Goal: Information Seeking & Learning: Learn about a topic

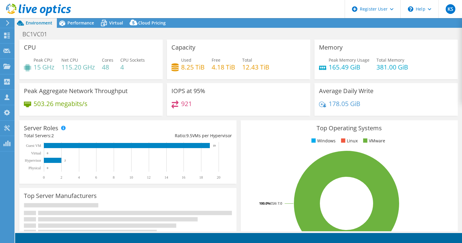
drag, startPoint x: 176, startPoint y: 84, endPoint x: 189, endPoint y: 91, distance: 15.2
select select "USD"
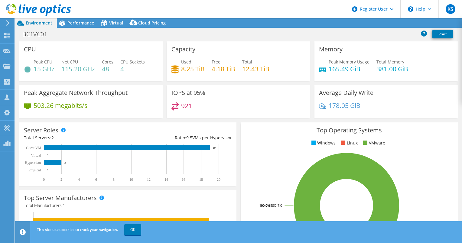
drag, startPoint x: 189, startPoint y: 91, endPoint x: 160, endPoint y: 84, distance: 29.9
click at [160, 84] on div "CPU Peak CPU 15 GHz Net CPU 115.20 GHz Cores 48 CPU Sockets 4" at bounding box center [91, 63] width 148 height 44
click at [80, 21] on span "Performance" at bounding box center [80, 23] width 27 height 6
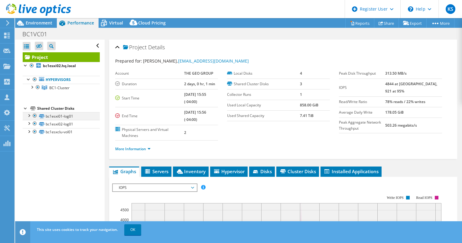
click at [28, 114] on div at bounding box center [29, 115] width 6 height 6
click at [33, 90] on link "BC1-Cluster" at bounding box center [61, 88] width 77 height 8
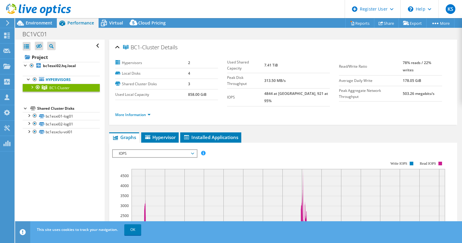
click at [33, 88] on div at bounding box center [32, 87] width 6 height 6
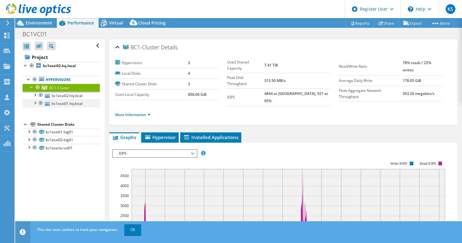
click at [36, 102] on div at bounding box center [35, 103] width 6 height 6
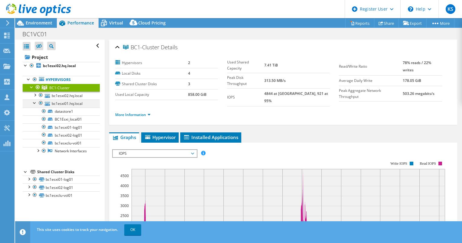
click at [36, 102] on div at bounding box center [35, 103] width 6 height 6
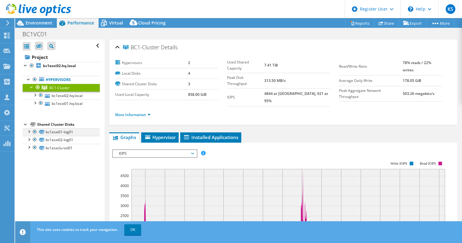
click at [29, 131] on div at bounding box center [29, 131] width 6 height 6
click at [30, 138] on div at bounding box center [29, 139] width 6 height 6
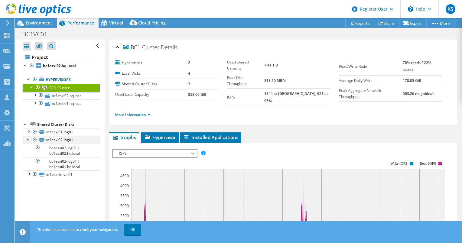
click at [30, 138] on div at bounding box center [29, 139] width 6 height 6
click at [28, 147] on div at bounding box center [29, 147] width 6 height 6
click at [28, 146] on div at bounding box center [29, 147] width 6 height 6
click at [29, 140] on div at bounding box center [29, 139] width 6 height 6
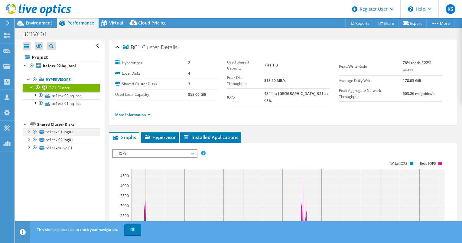
click at [29, 131] on div at bounding box center [29, 131] width 6 height 6
click at [35, 104] on div at bounding box center [35, 103] width 6 height 6
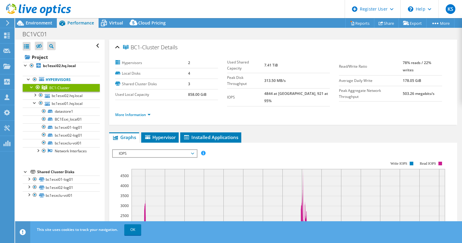
drag, startPoint x: 33, startPoint y: 104, endPoint x: 21, endPoint y: 134, distance: 32.5
click at [21, 134] on div "Open All Close All Hide Excluded Nodes Project Tree Filter" at bounding box center [59, 136] width 89 height 192
click at [34, 103] on div at bounding box center [35, 103] width 6 height 6
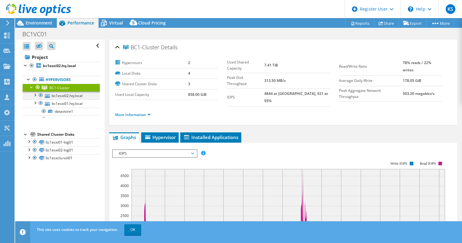
click at [36, 96] on div at bounding box center [35, 95] width 6 height 6
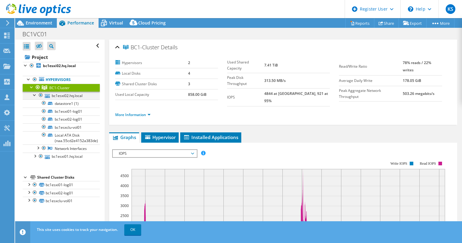
click at [36, 96] on div at bounding box center [35, 95] width 6 height 6
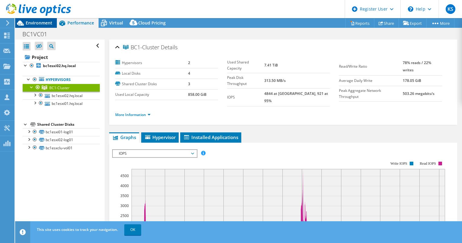
click at [38, 23] on span "Environment" at bounding box center [39, 23] width 27 height 6
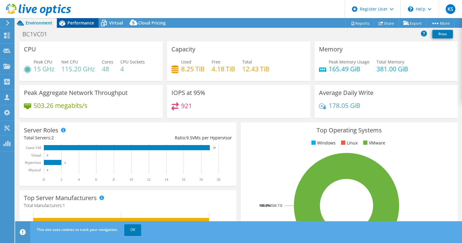
click at [77, 21] on span "Performance" at bounding box center [80, 23] width 27 height 6
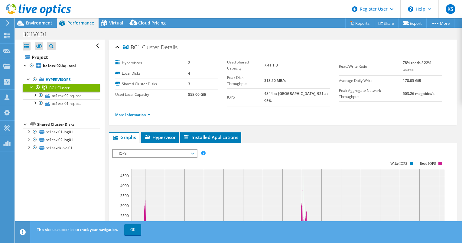
drag, startPoint x: 77, startPoint y: 21, endPoint x: 69, endPoint y: 13, distance: 11.4
click at [69, 13] on icon at bounding box center [38, 10] width 65 height 12
